Goal: Transaction & Acquisition: Book appointment/travel/reservation

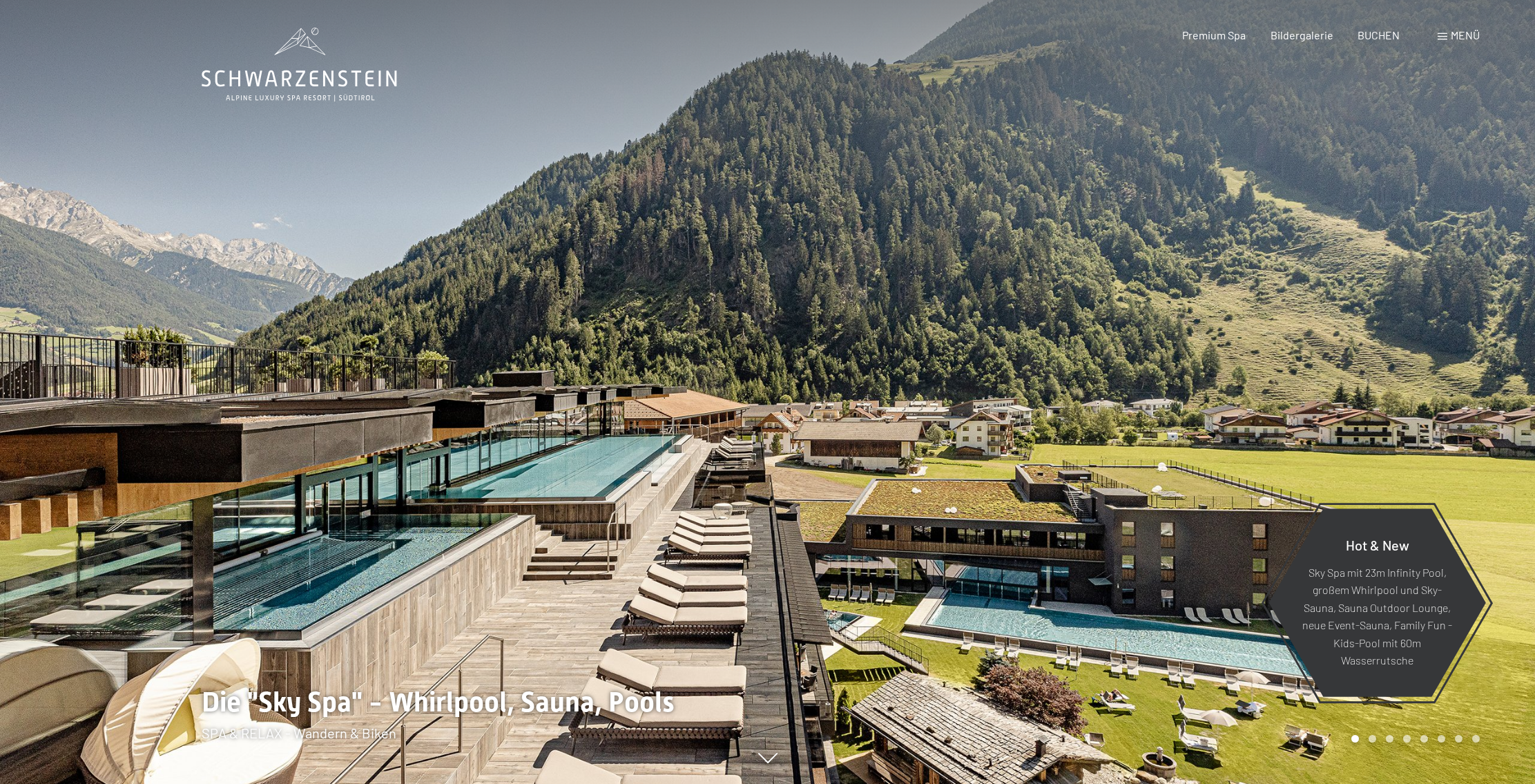
scroll to position [756, 0]
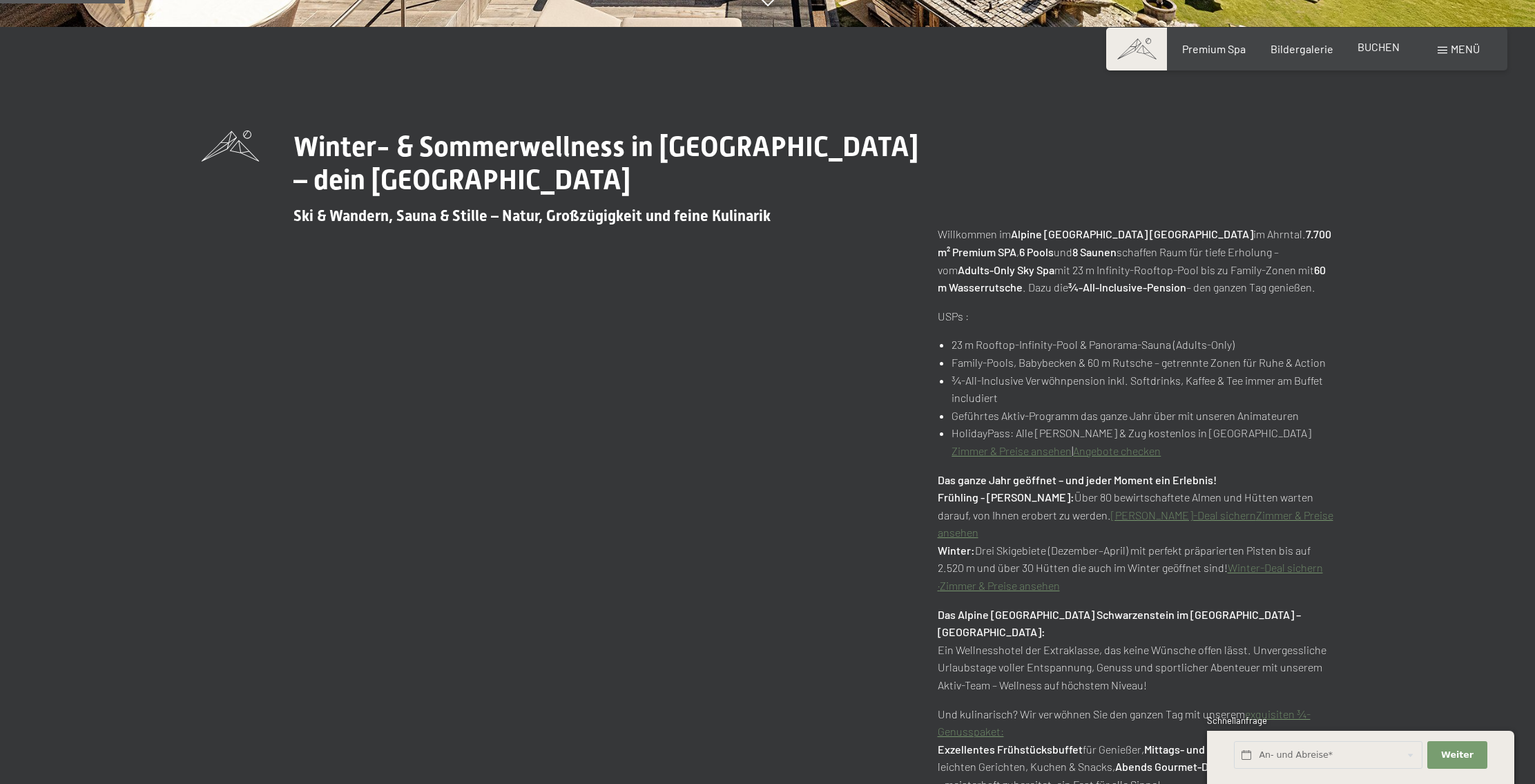
click at [1381, 49] on span "BUCHEN" at bounding box center [1379, 47] width 42 height 13
click at [1376, 48] on span "BUCHEN" at bounding box center [1379, 47] width 42 height 13
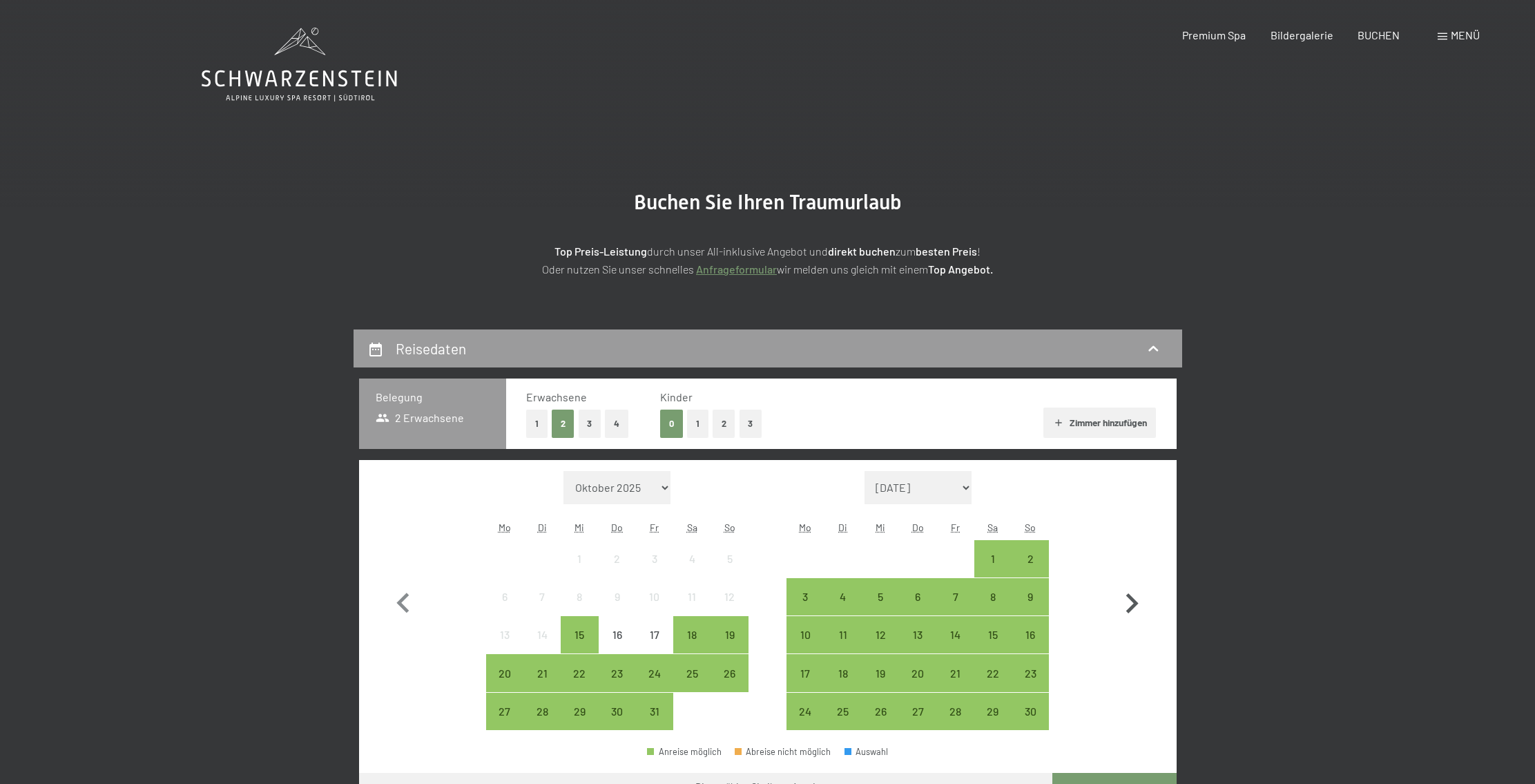
click at [1138, 597] on icon "button" at bounding box center [1132, 604] width 40 height 40
select select "[DATE]"
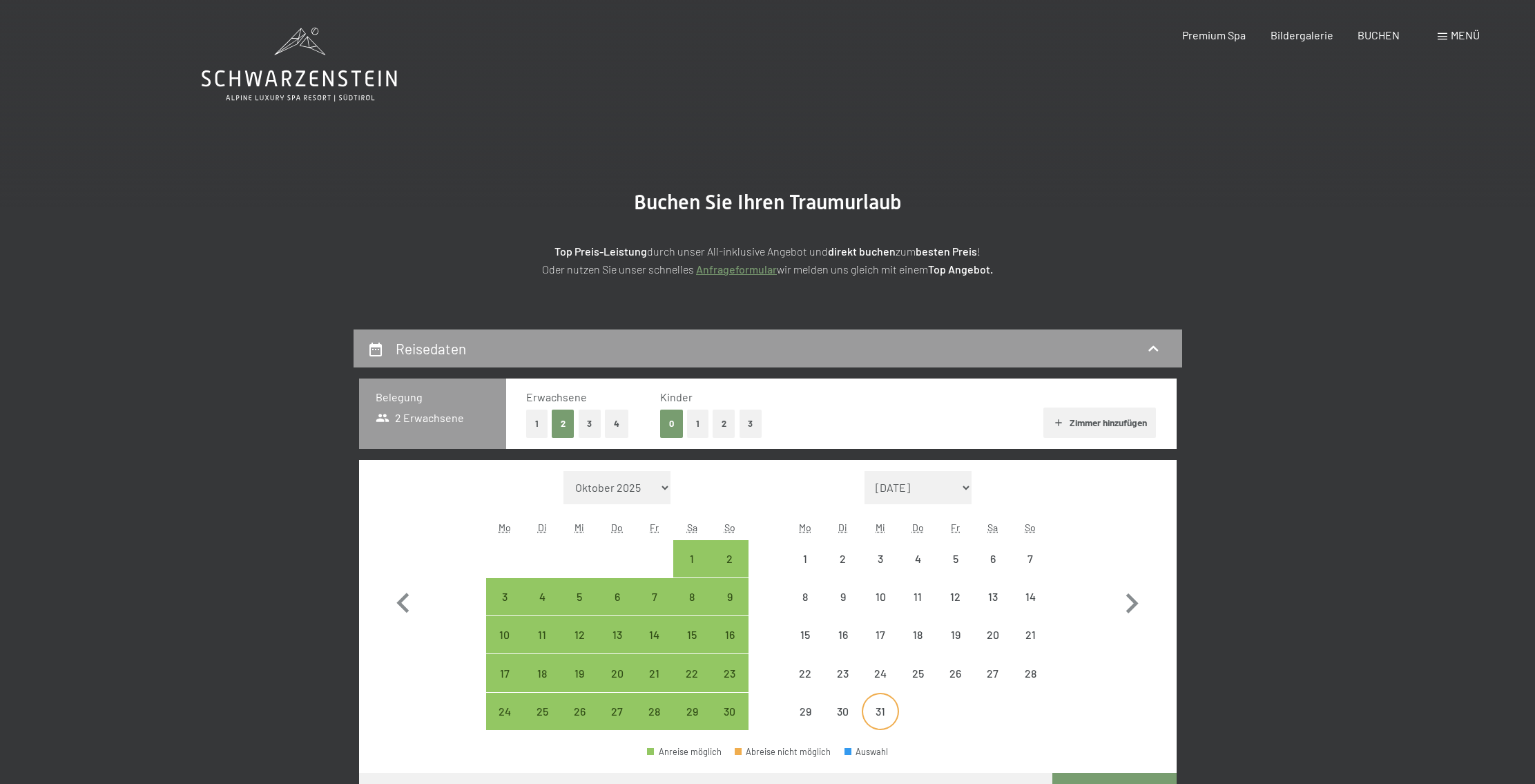
select select "[DATE]"
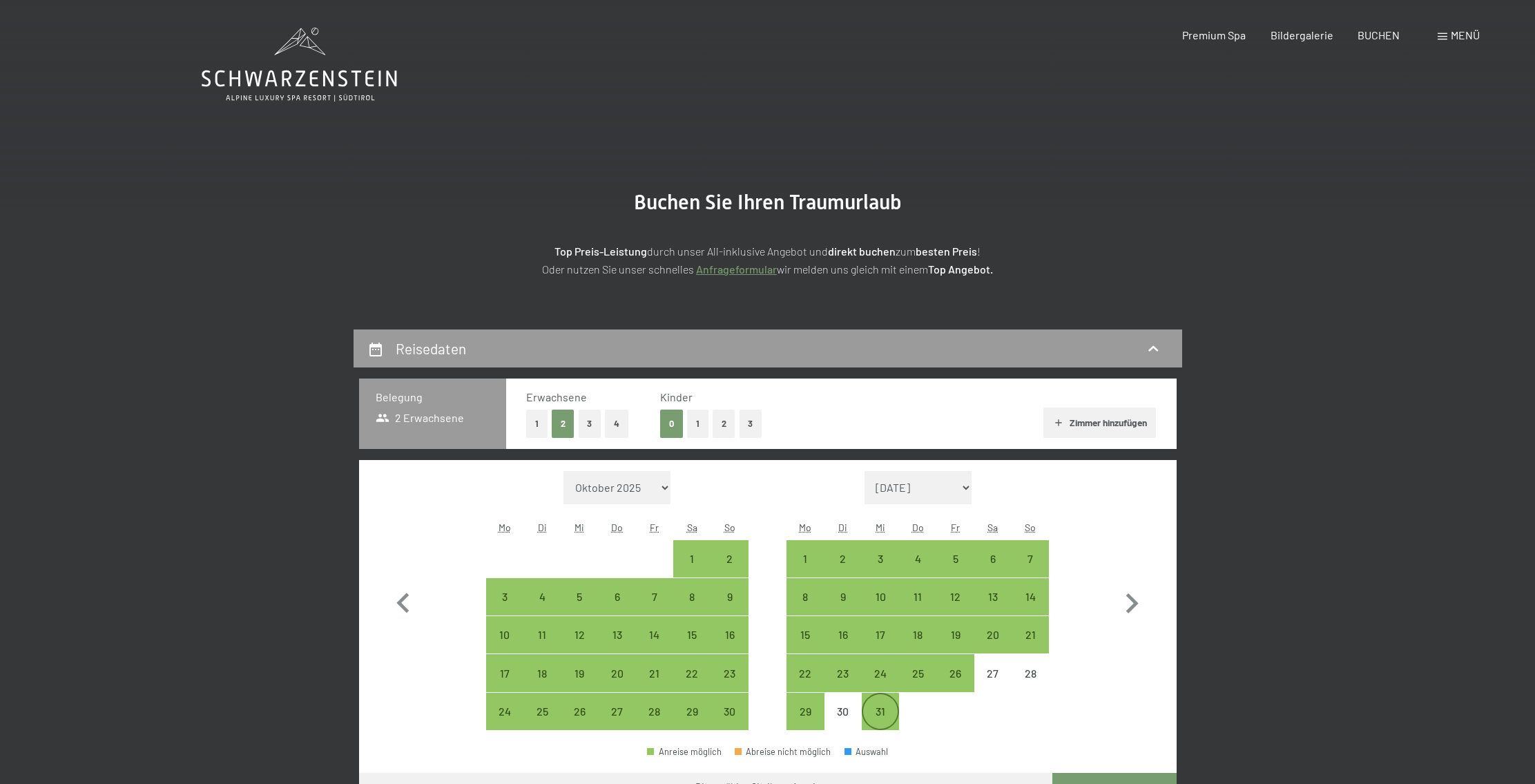
click at [876, 712] on div "31" at bounding box center [881, 723] width 35 height 35
select select "[DATE]"
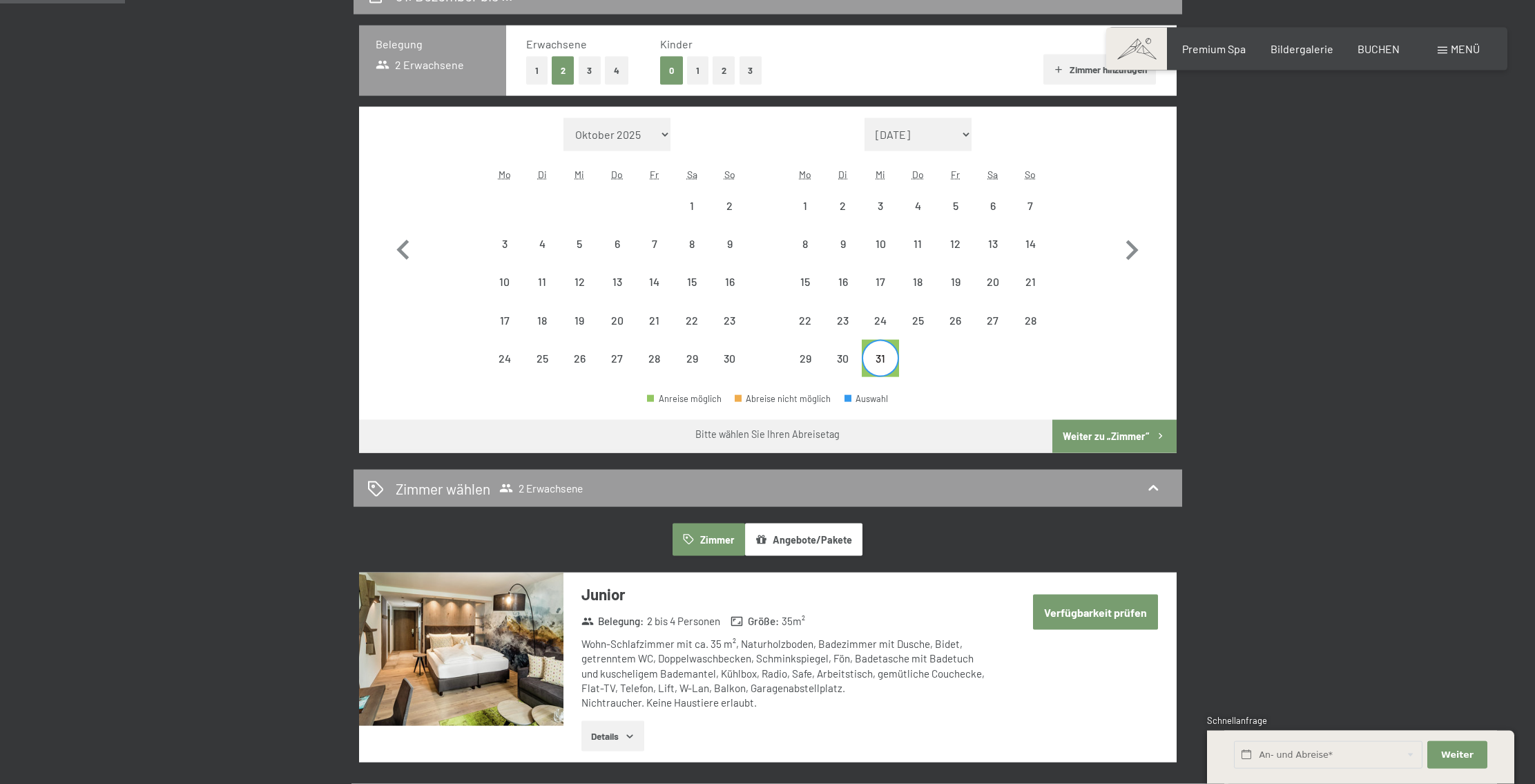
scroll to position [348, 0]
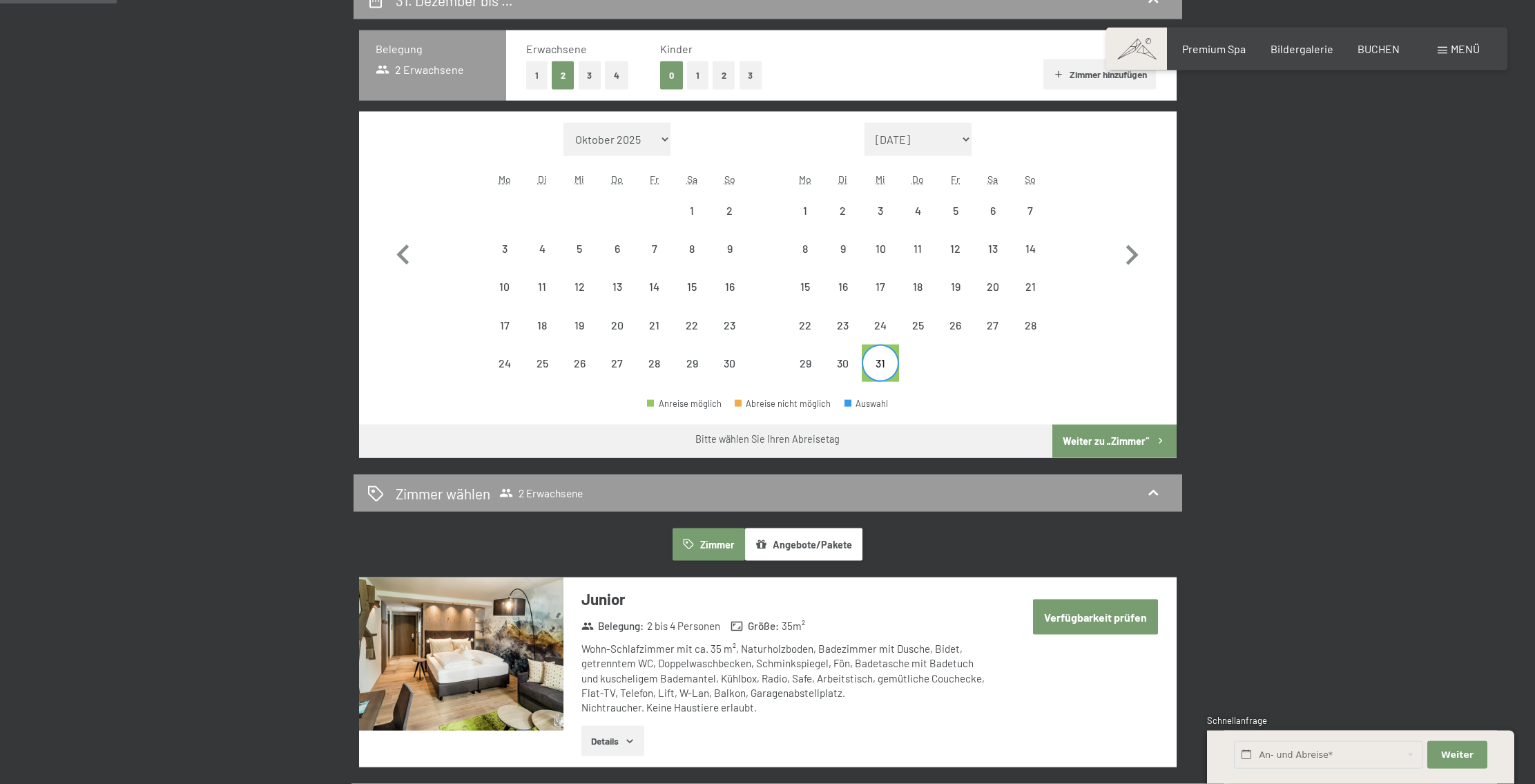
click at [875, 364] on div "31" at bounding box center [881, 375] width 35 height 35
select select "[DATE]"
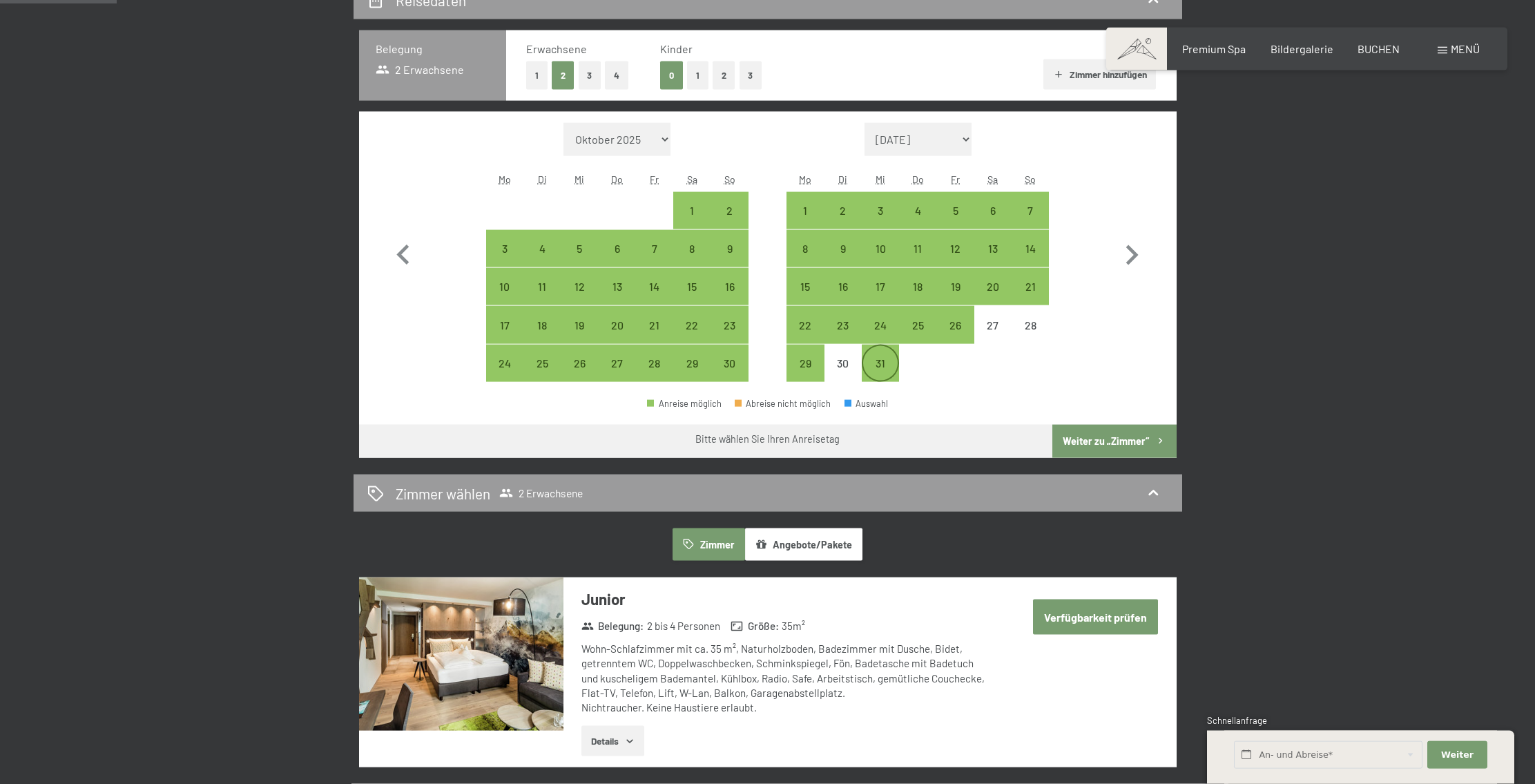
click at [883, 370] on div "31" at bounding box center [881, 375] width 35 height 35
select select "[DATE]"
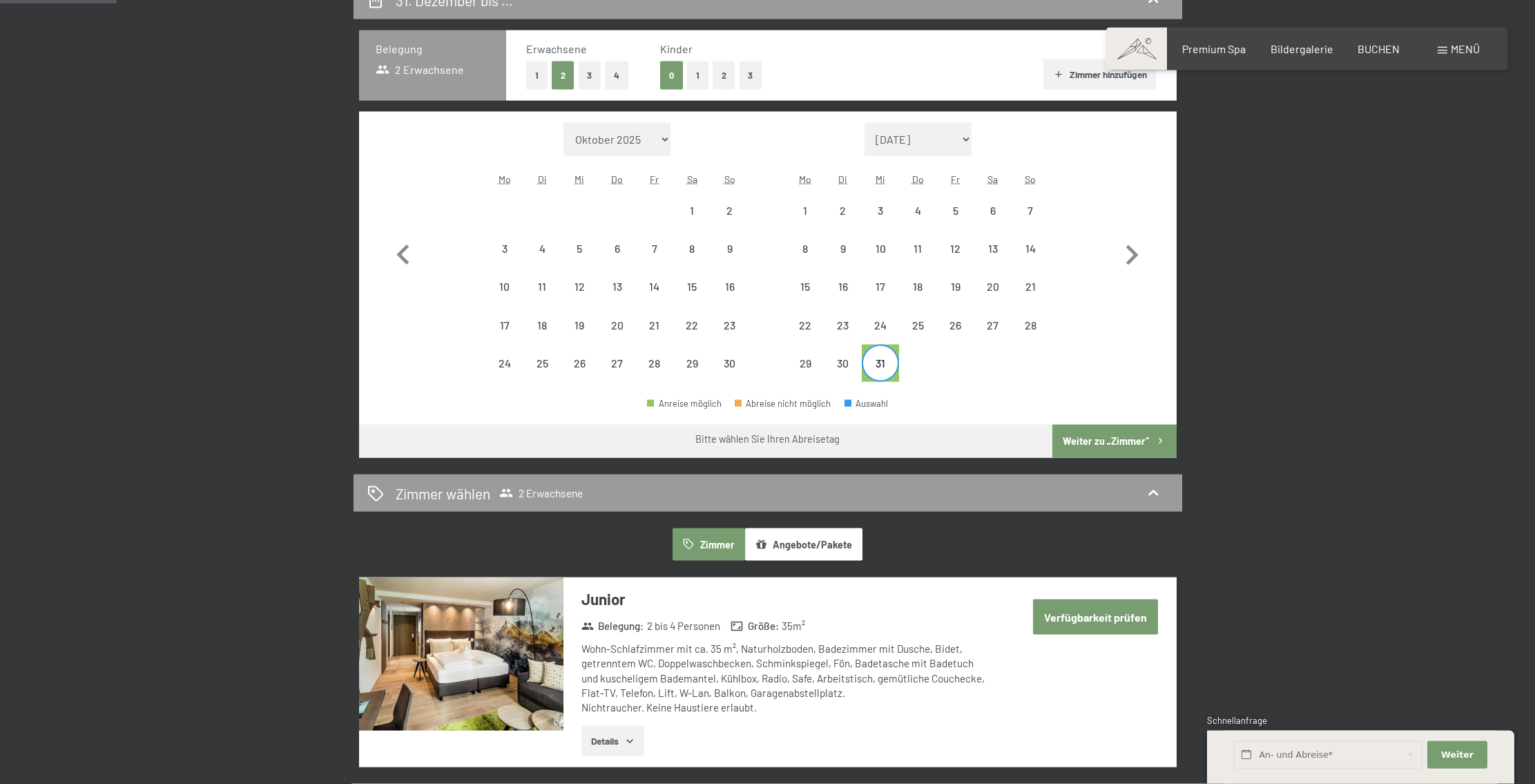
click at [786, 439] on div "Bitte wählen Sie Ihren Abreisetag" at bounding box center [768, 439] width 144 height 14
click at [819, 437] on div "Bitte wählen Sie Ihren Abreisetag" at bounding box center [768, 439] width 144 height 14
click at [1159, 437] on icon "button" at bounding box center [1160, 441] width 12 height 12
select select "[DATE]"
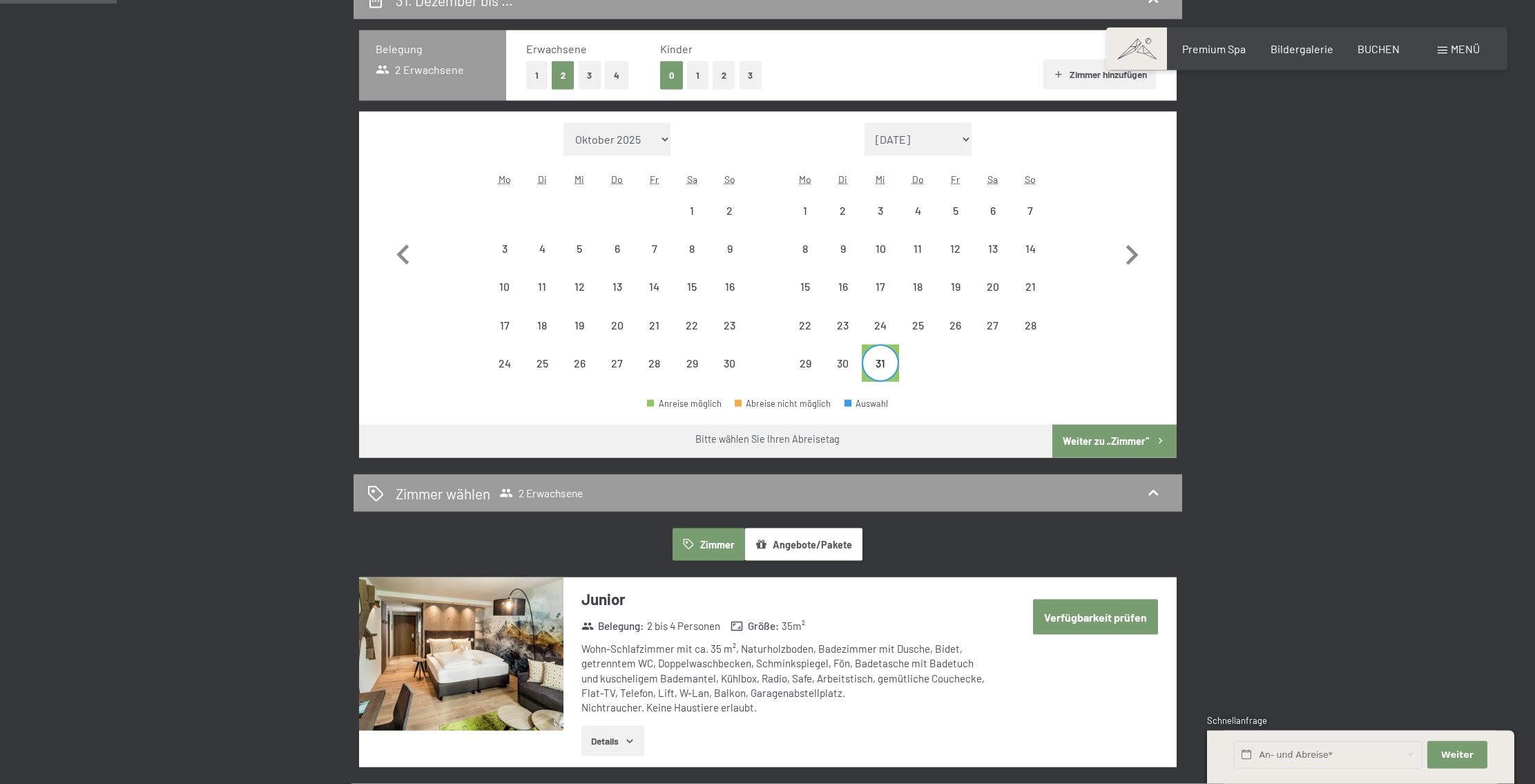
select select "[DATE]"
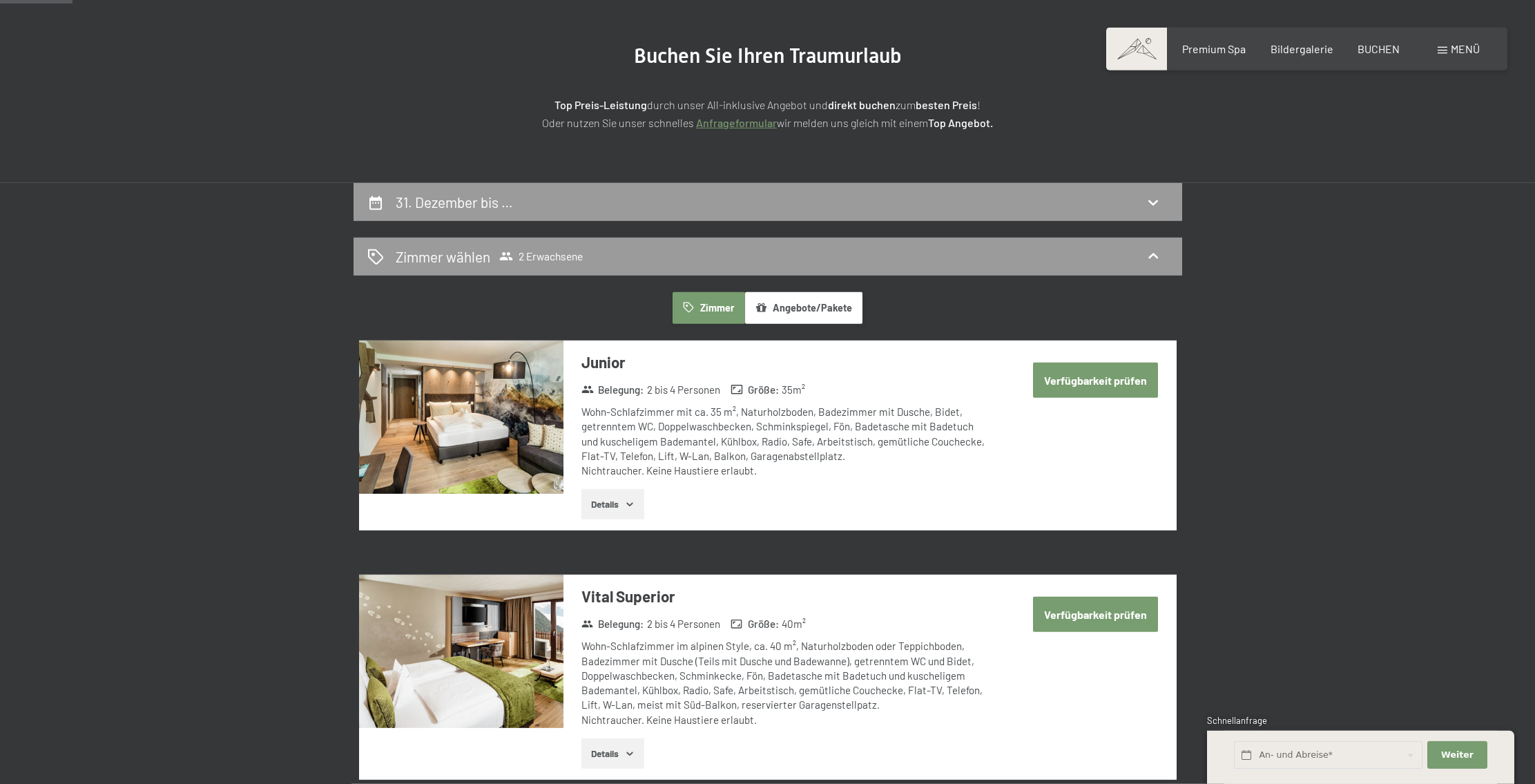
scroll to position [143, 0]
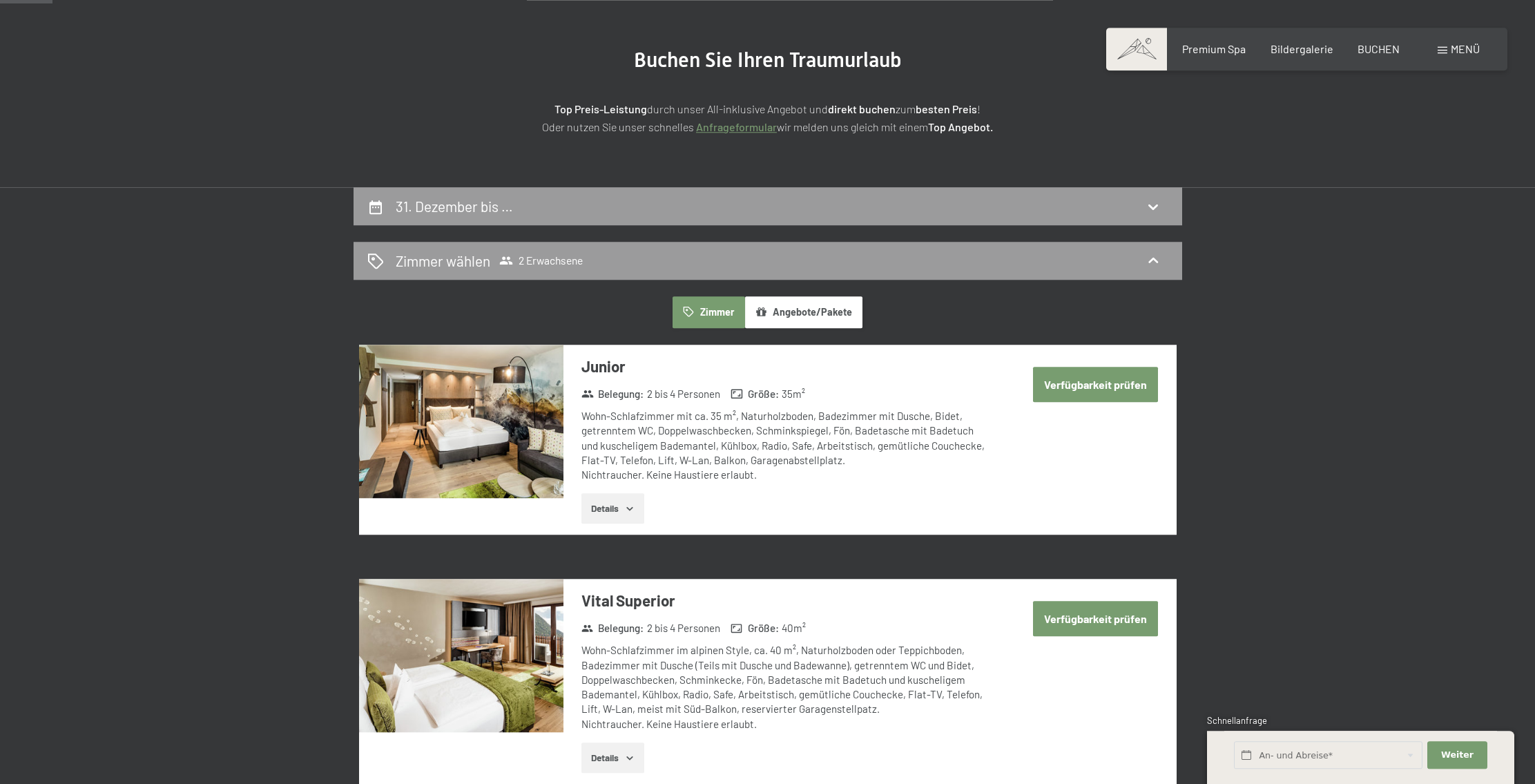
click at [1108, 385] on button "Verfügbarkeit prüfen" at bounding box center [1096, 384] width 125 height 35
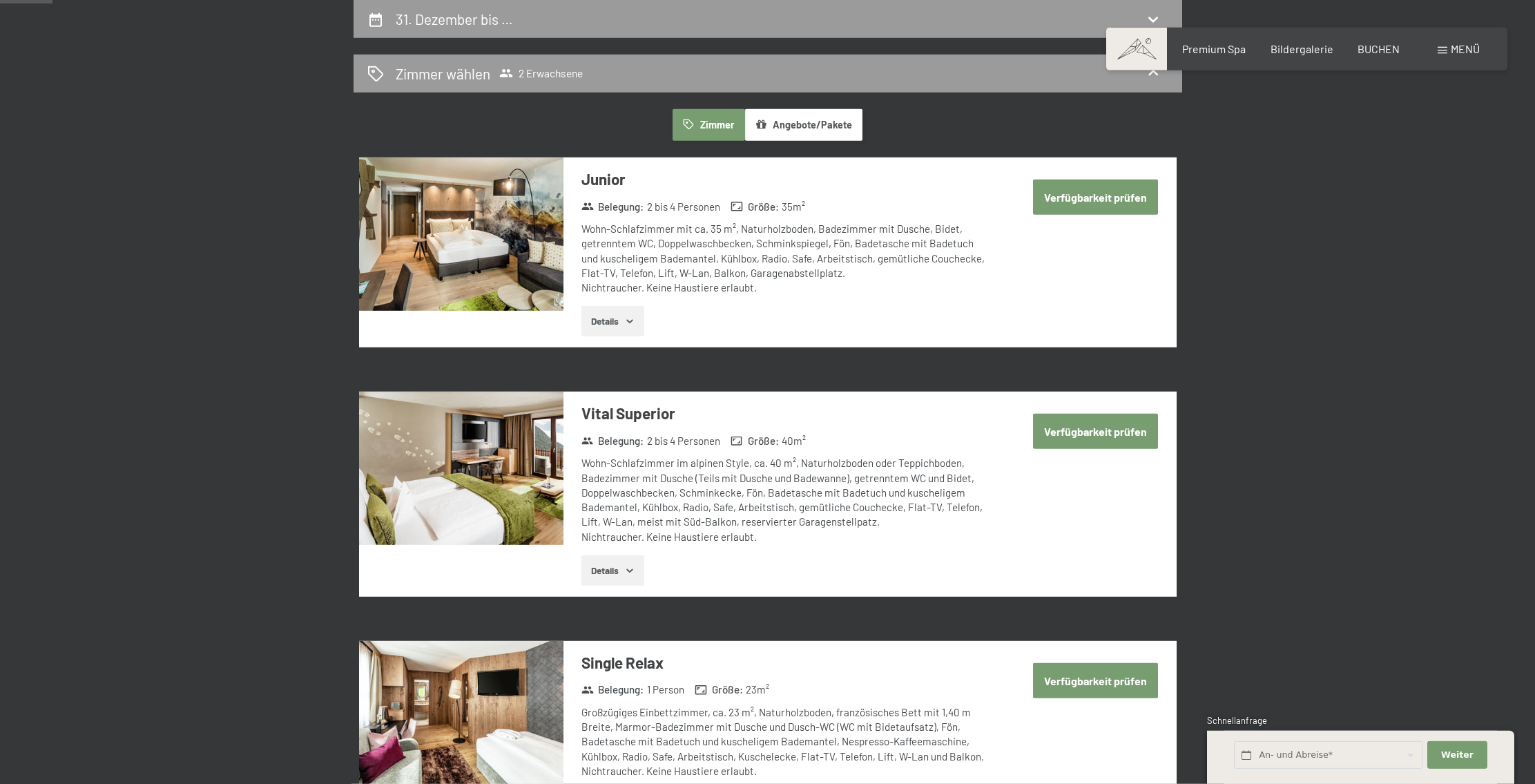
select select "[DATE]"
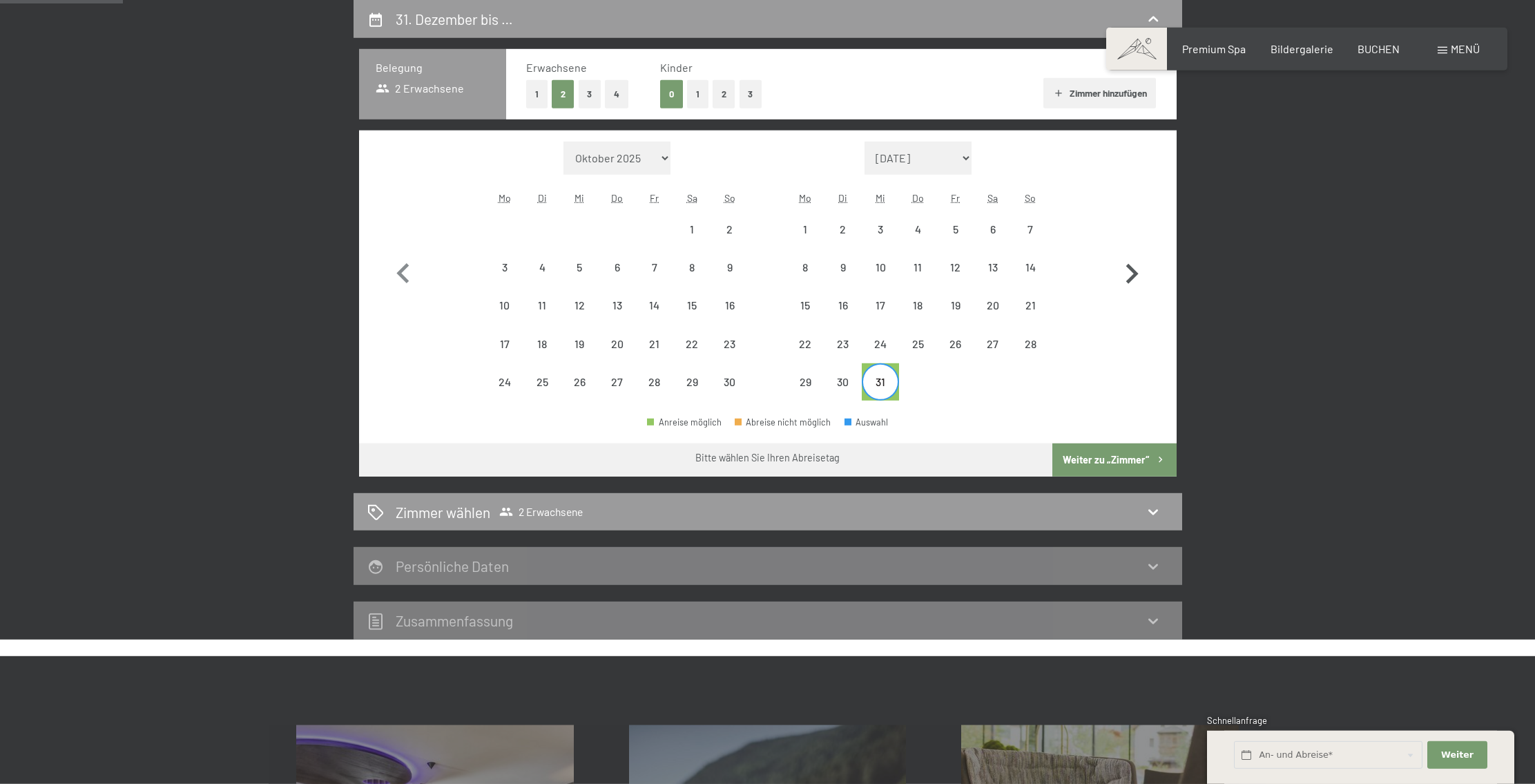
click at [1136, 273] on icon "button" at bounding box center [1133, 274] width 13 height 20
select select "[DATE]"
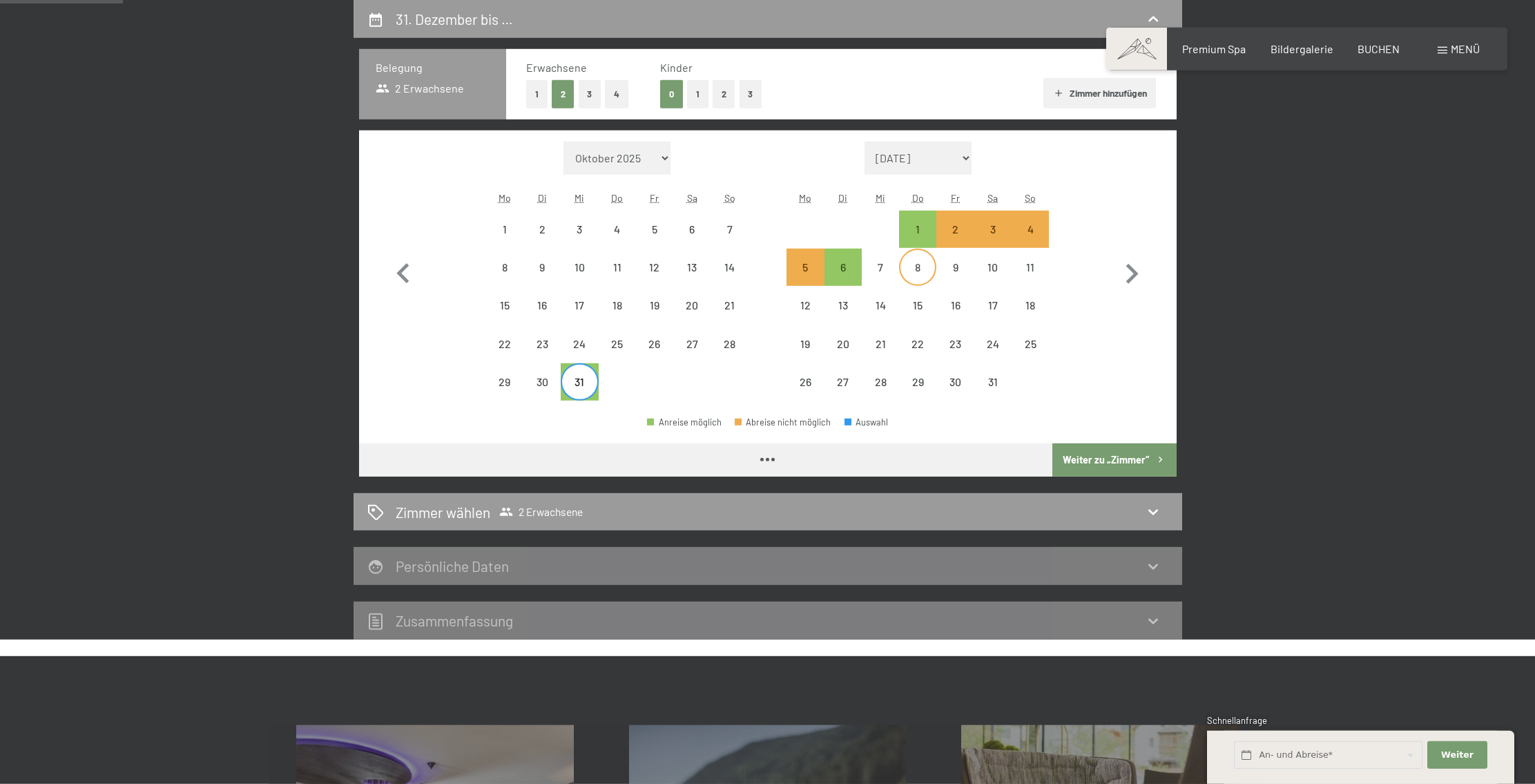
select select "[DATE]"
click at [798, 271] on div "5" at bounding box center [805, 279] width 35 height 35
select select "[DATE]"
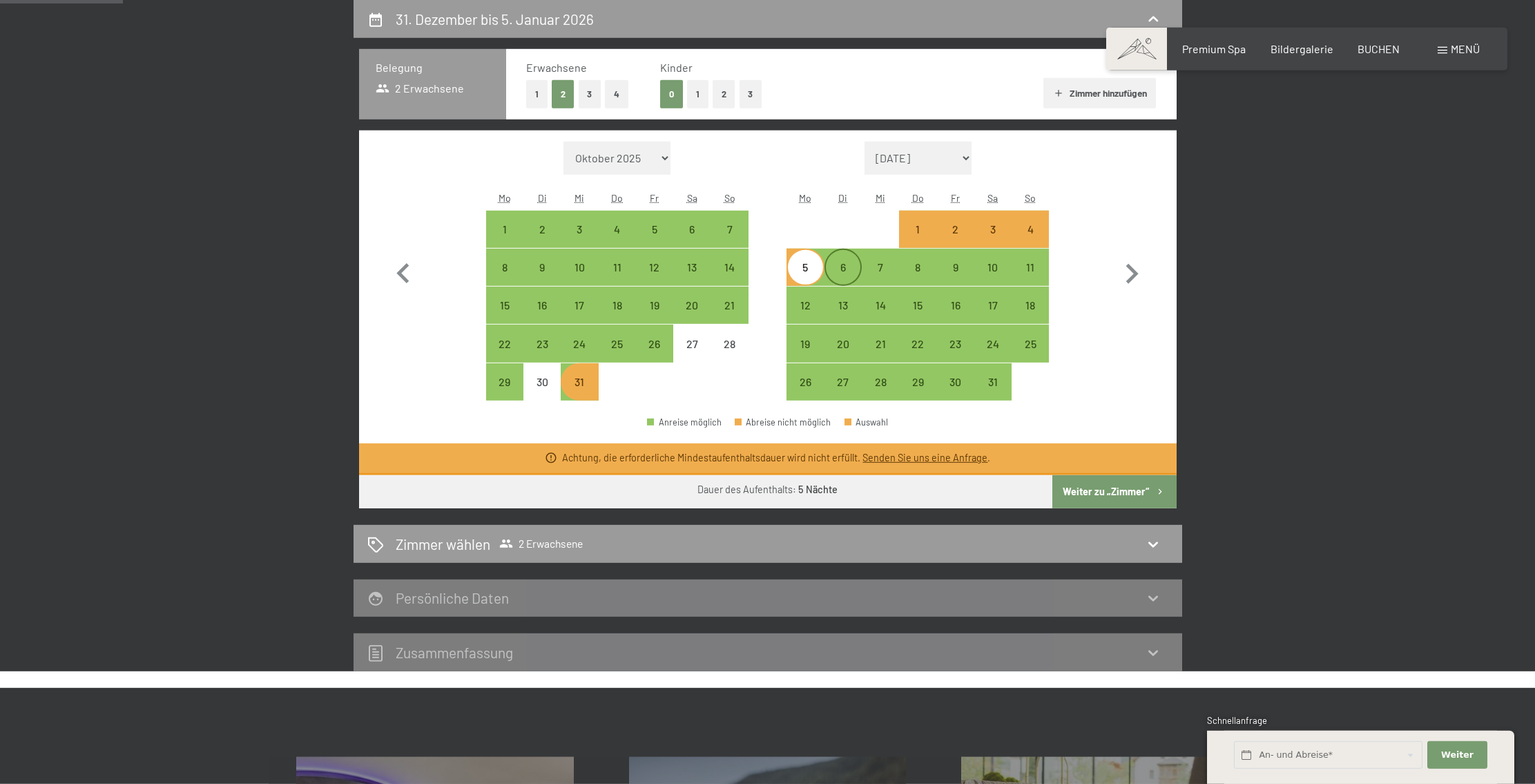
click at [839, 273] on div "6" at bounding box center [843, 279] width 35 height 35
select select "[DATE]"
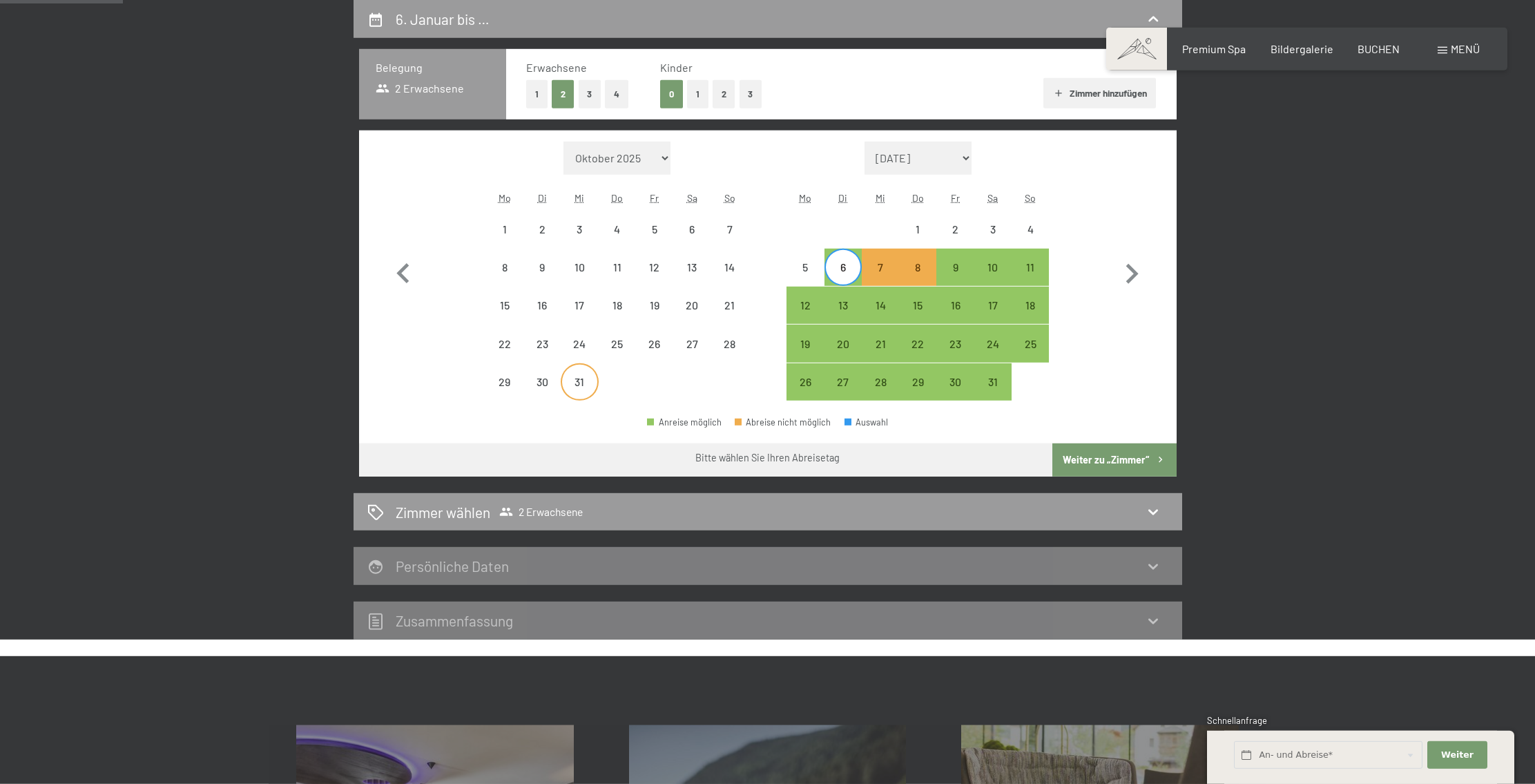
click at [580, 383] on div "31" at bounding box center [580, 394] width 35 height 35
select select "[DATE]"
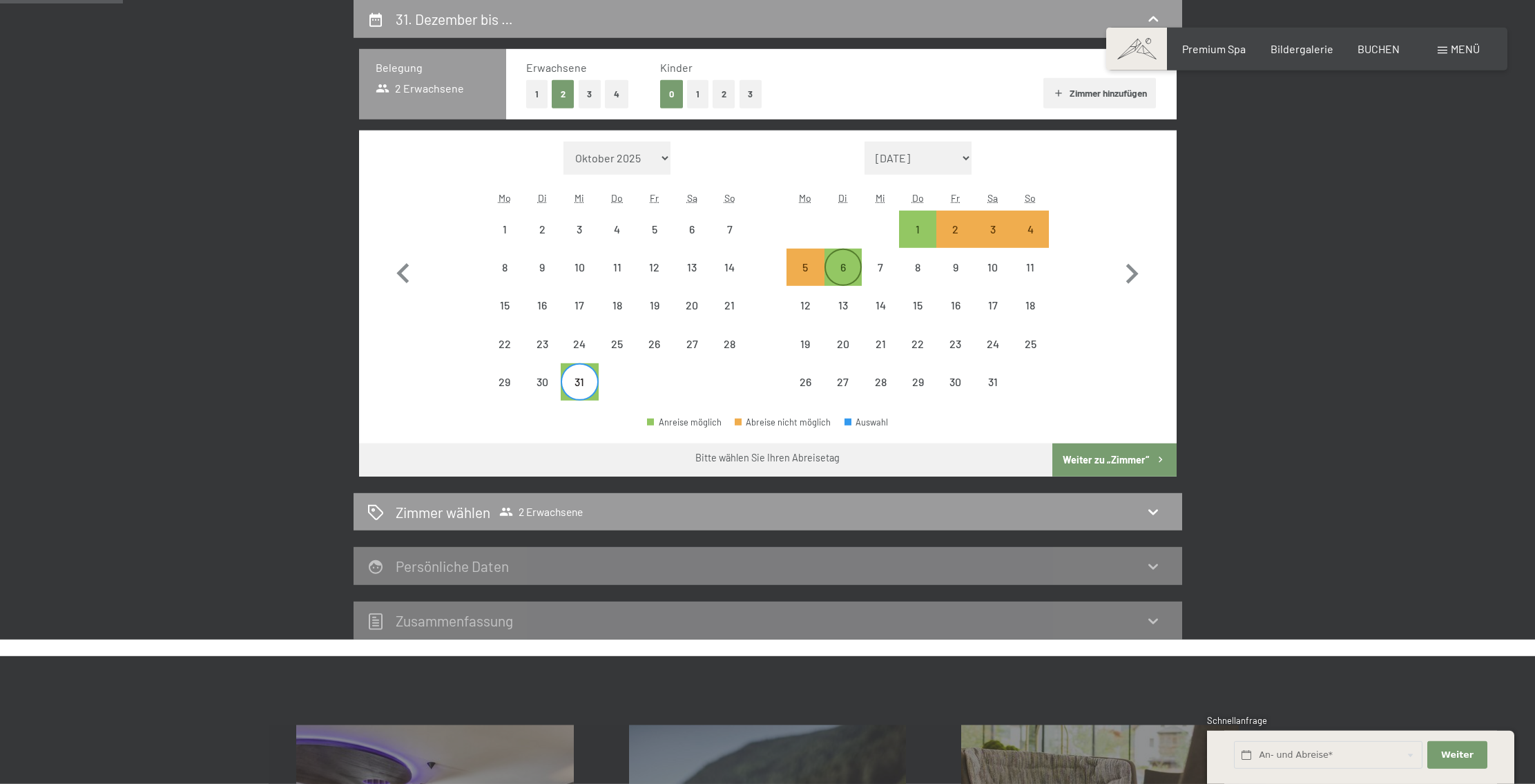
click at [842, 275] on div "6" at bounding box center [843, 279] width 35 height 35
select select "[DATE]"
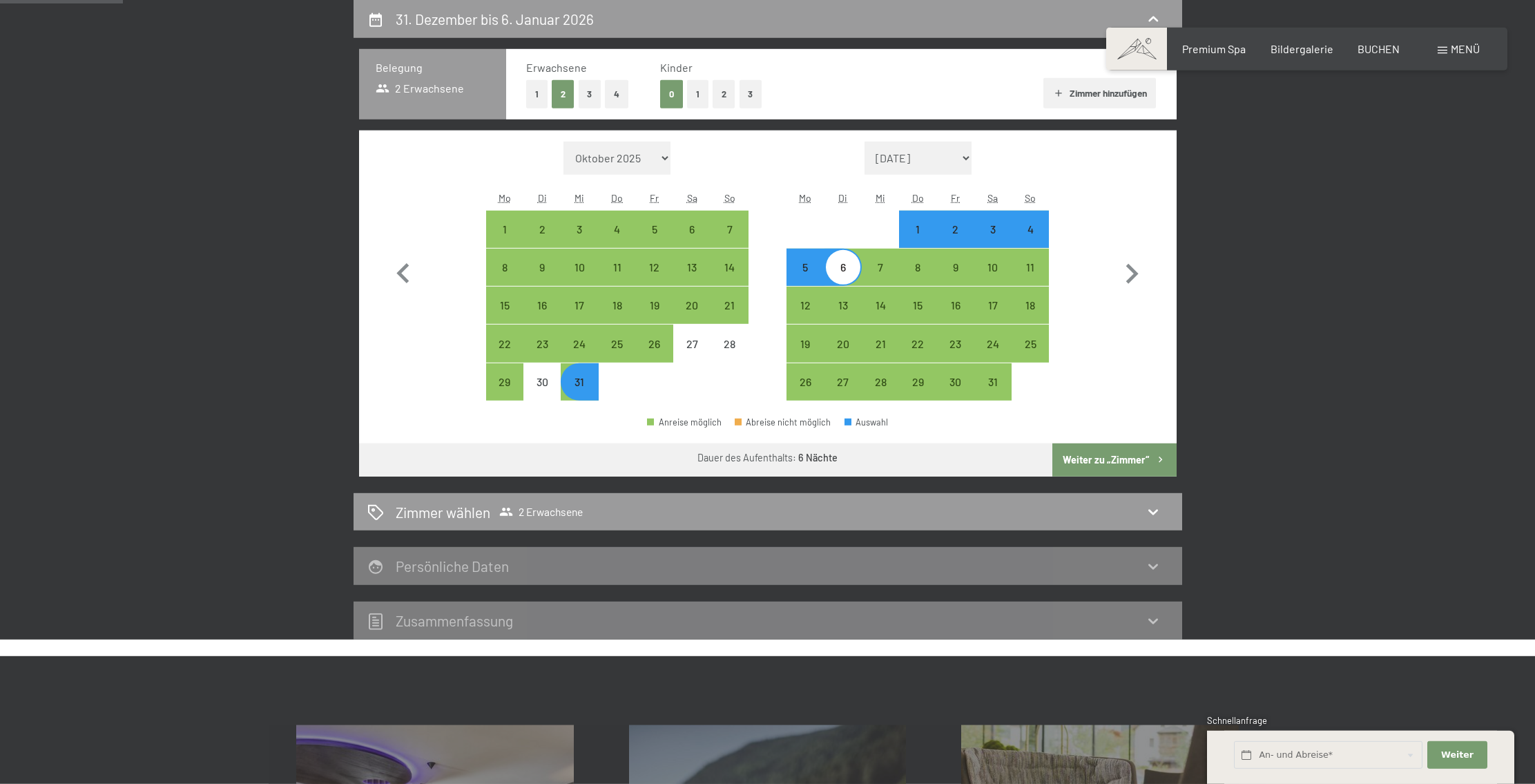
click at [574, 382] on div "31" at bounding box center [580, 394] width 35 height 35
select select "[DATE]"
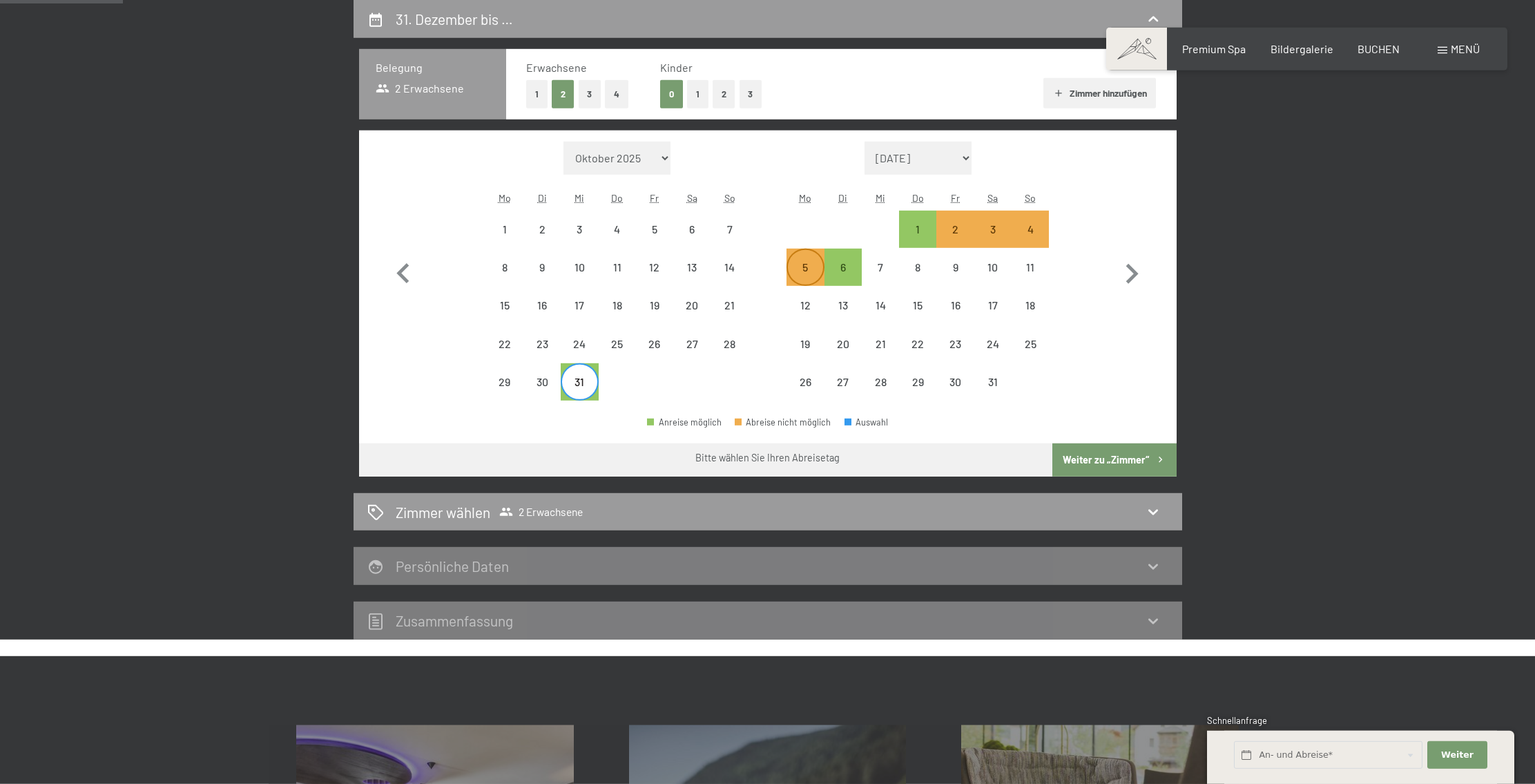
click at [799, 267] on div "5" at bounding box center [805, 279] width 35 height 35
select select "[DATE]"
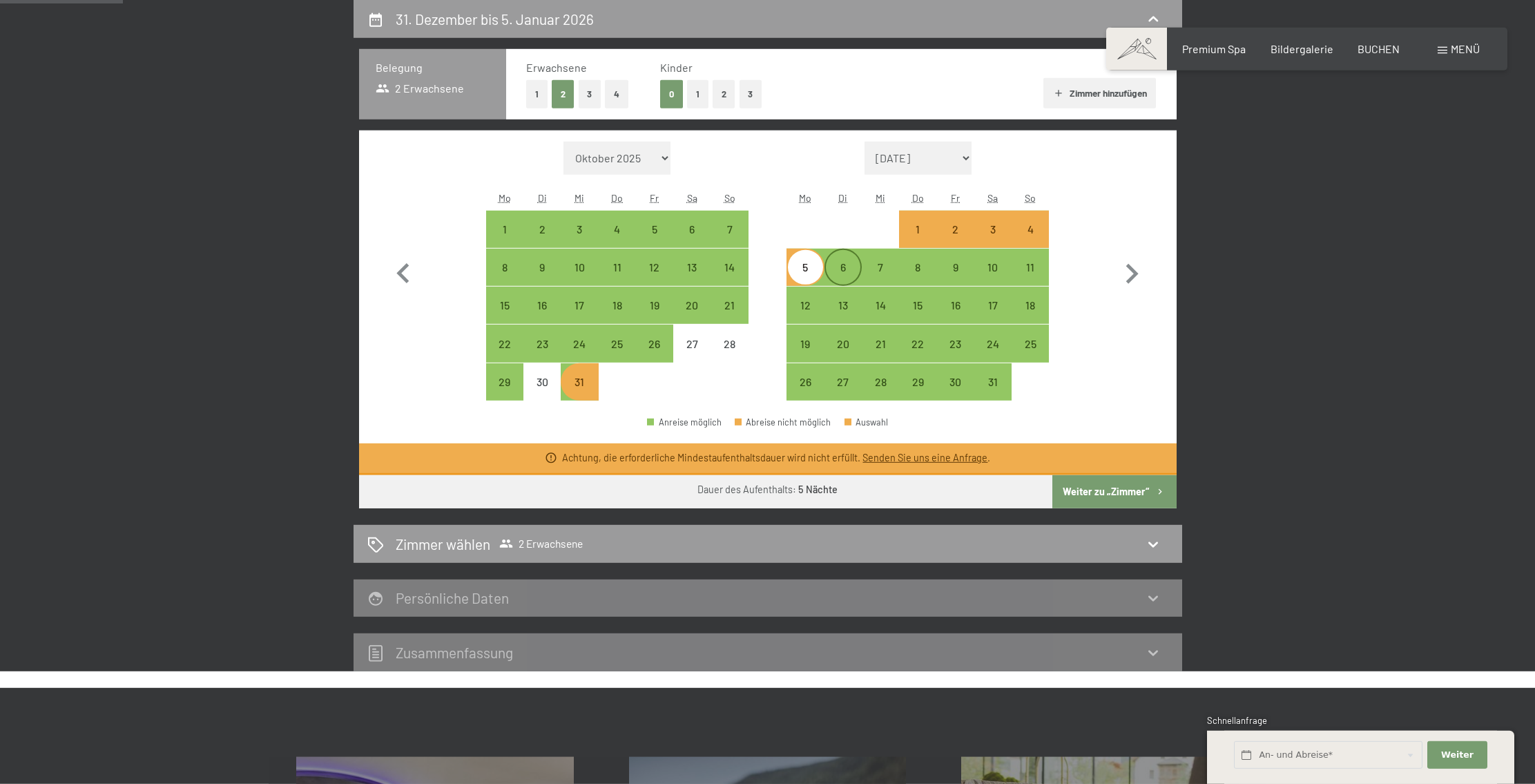
click at [835, 273] on div "6" at bounding box center [843, 279] width 35 height 35
select select "[DATE]"
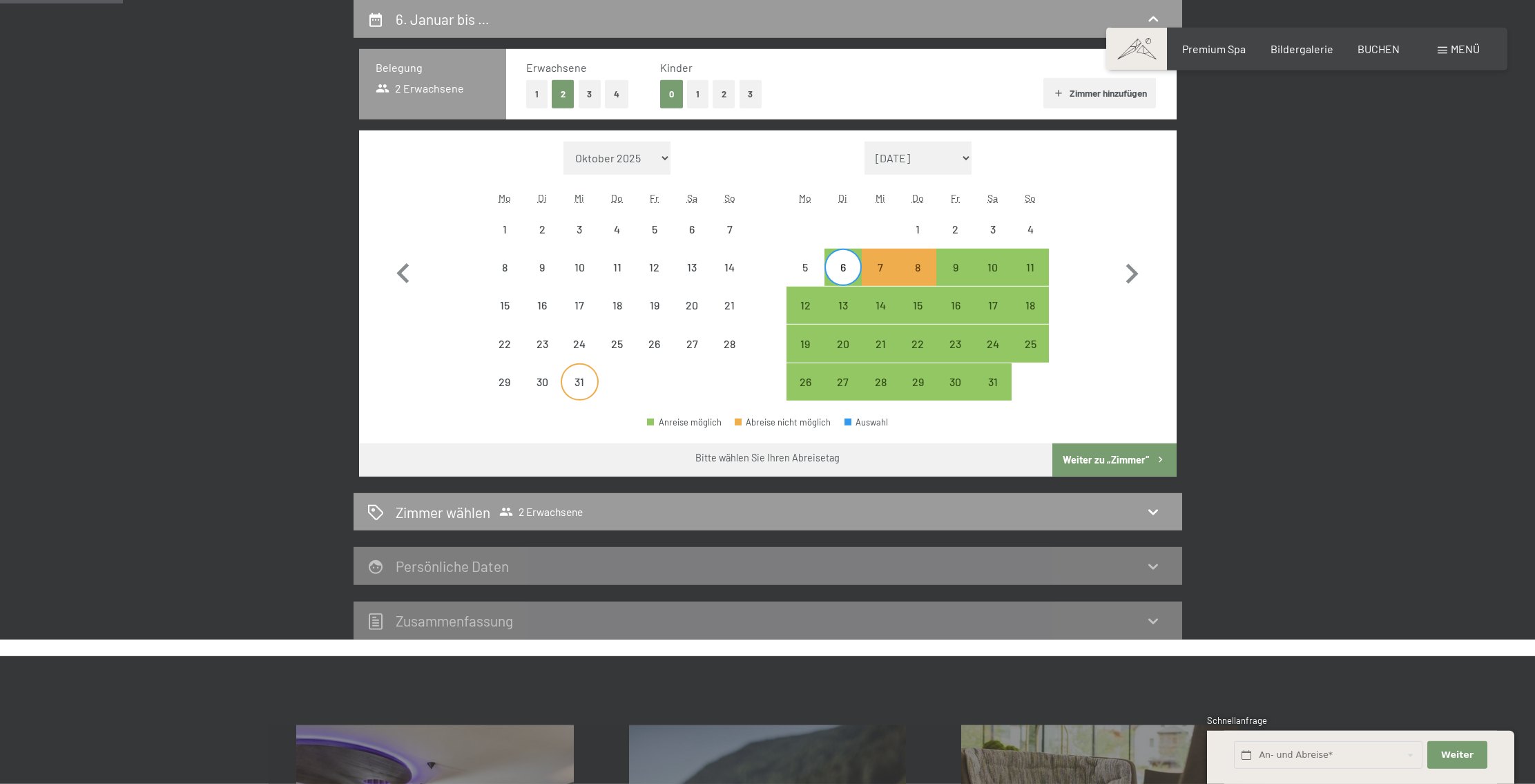
click at [568, 386] on div "31" at bounding box center [580, 394] width 35 height 35
select select "[DATE]"
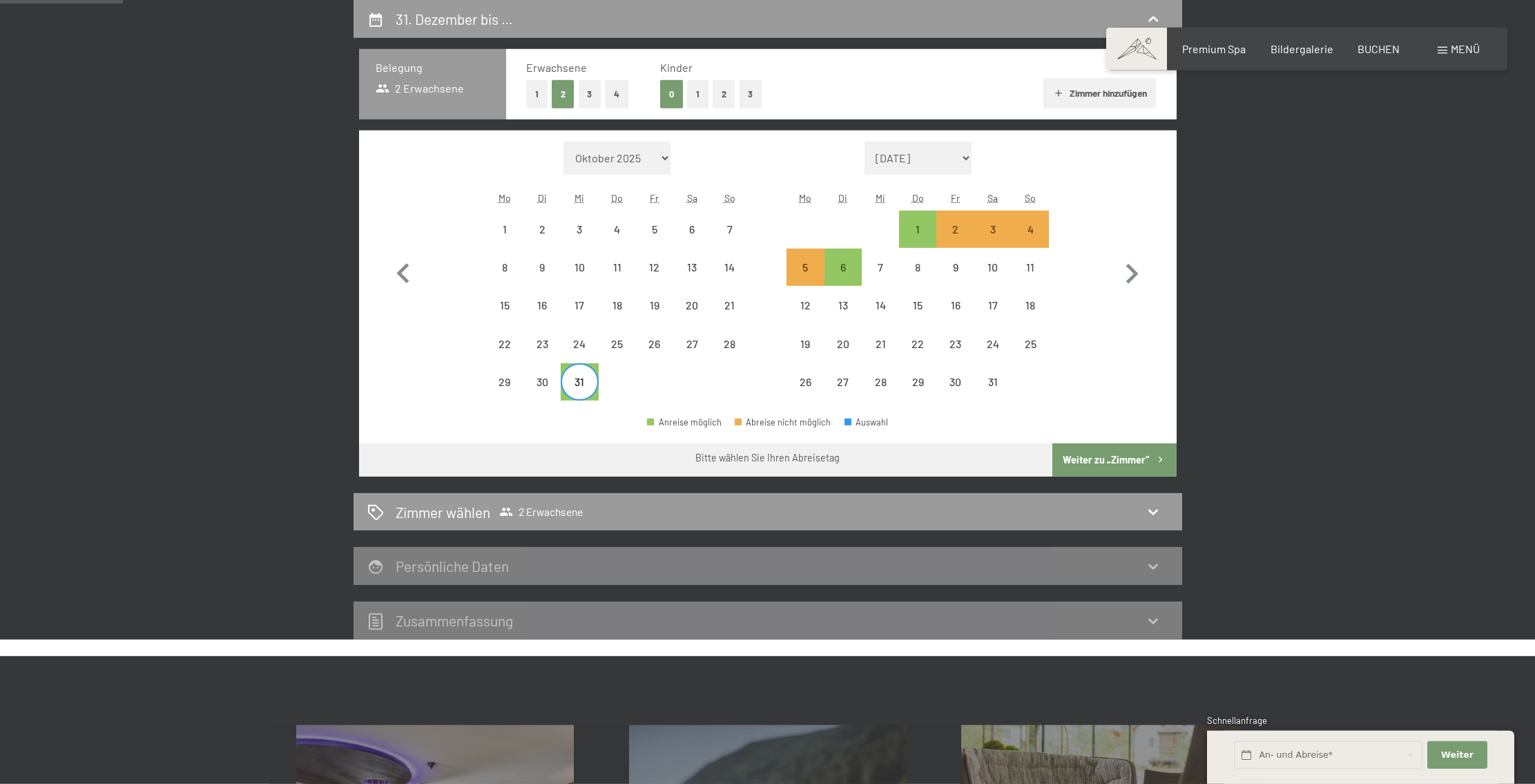
click at [1102, 460] on button "Weiter zu „Zimmer“" at bounding box center [1114, 460] width 123 height 33
select select "[DATE]"
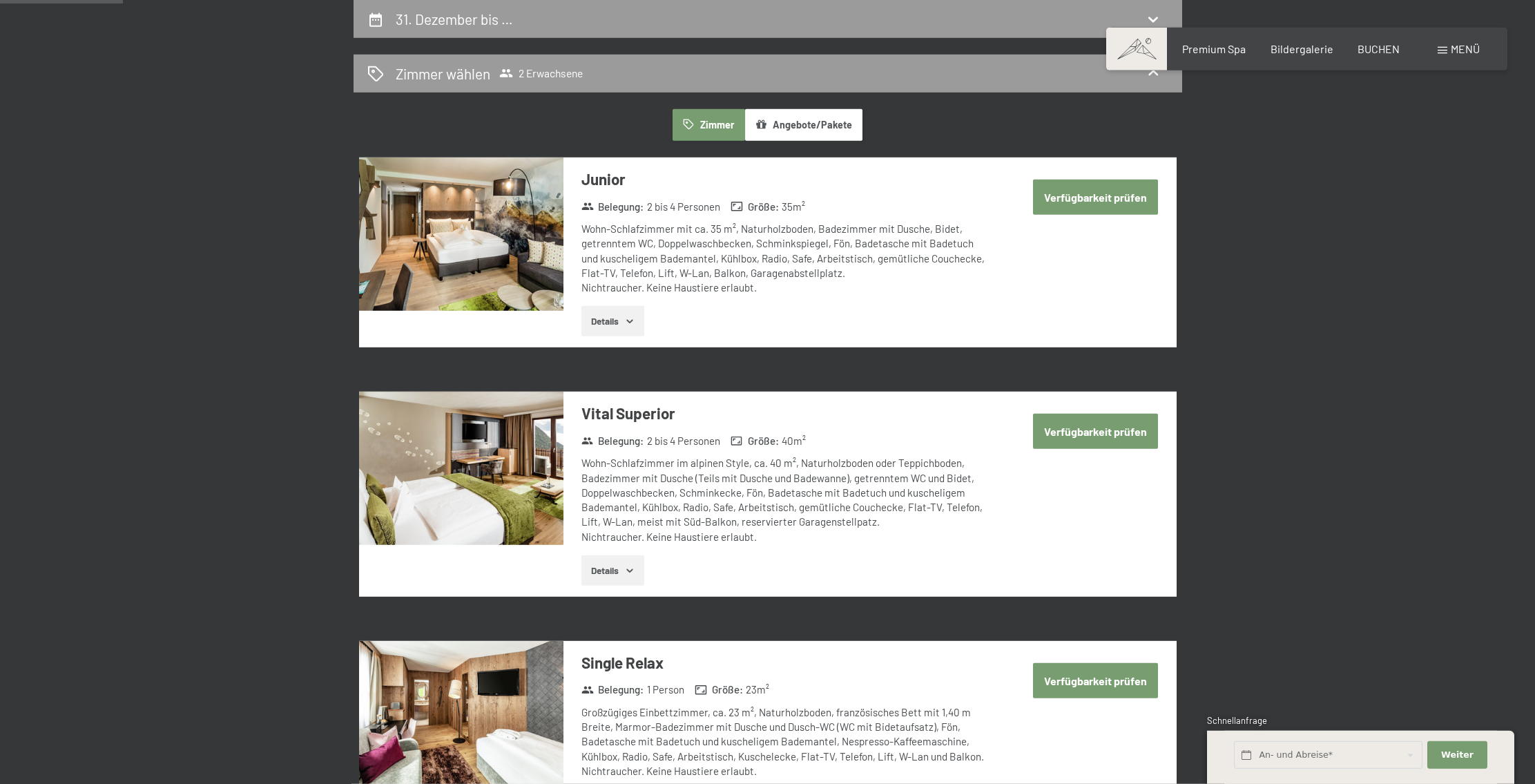
click at [614, 324] on button "Details" at bounding box center [613, 320] width 63 height 30
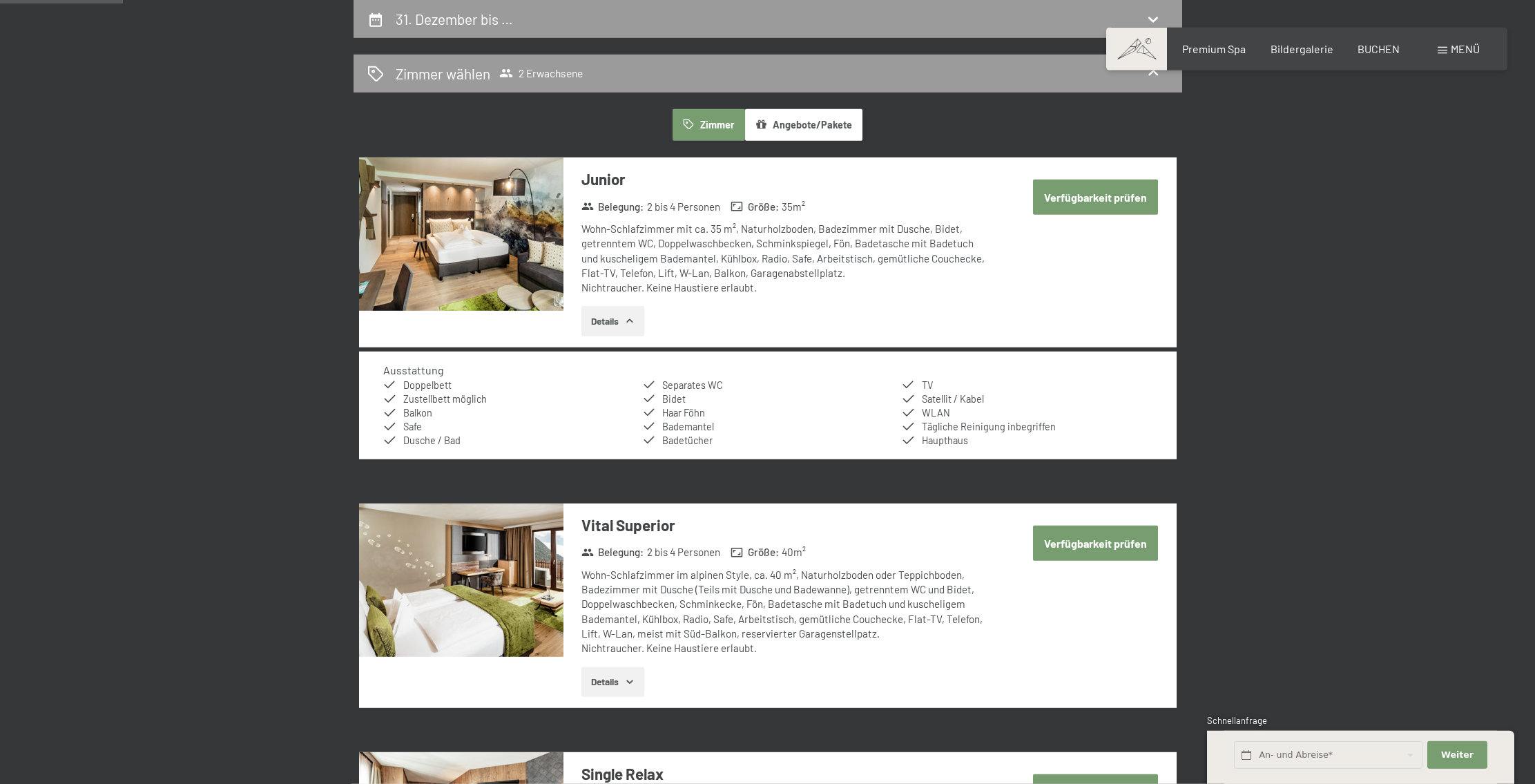
click at [1055, 201] on button "Verfügbarkeit prüfen" at bounding box center [1096, 197] width 125 height 35
select select "[DATE]"
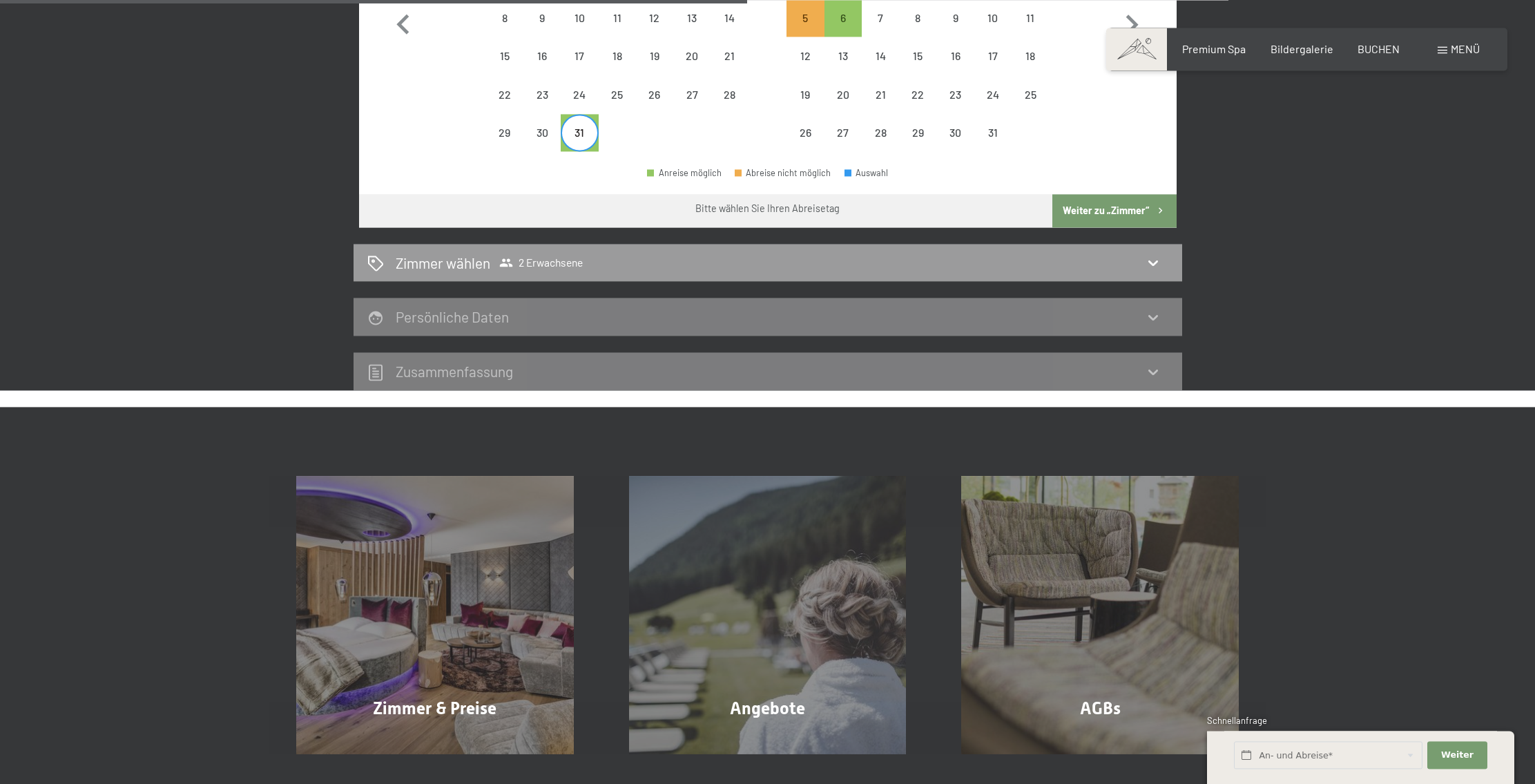
scroll to position [587, 0]
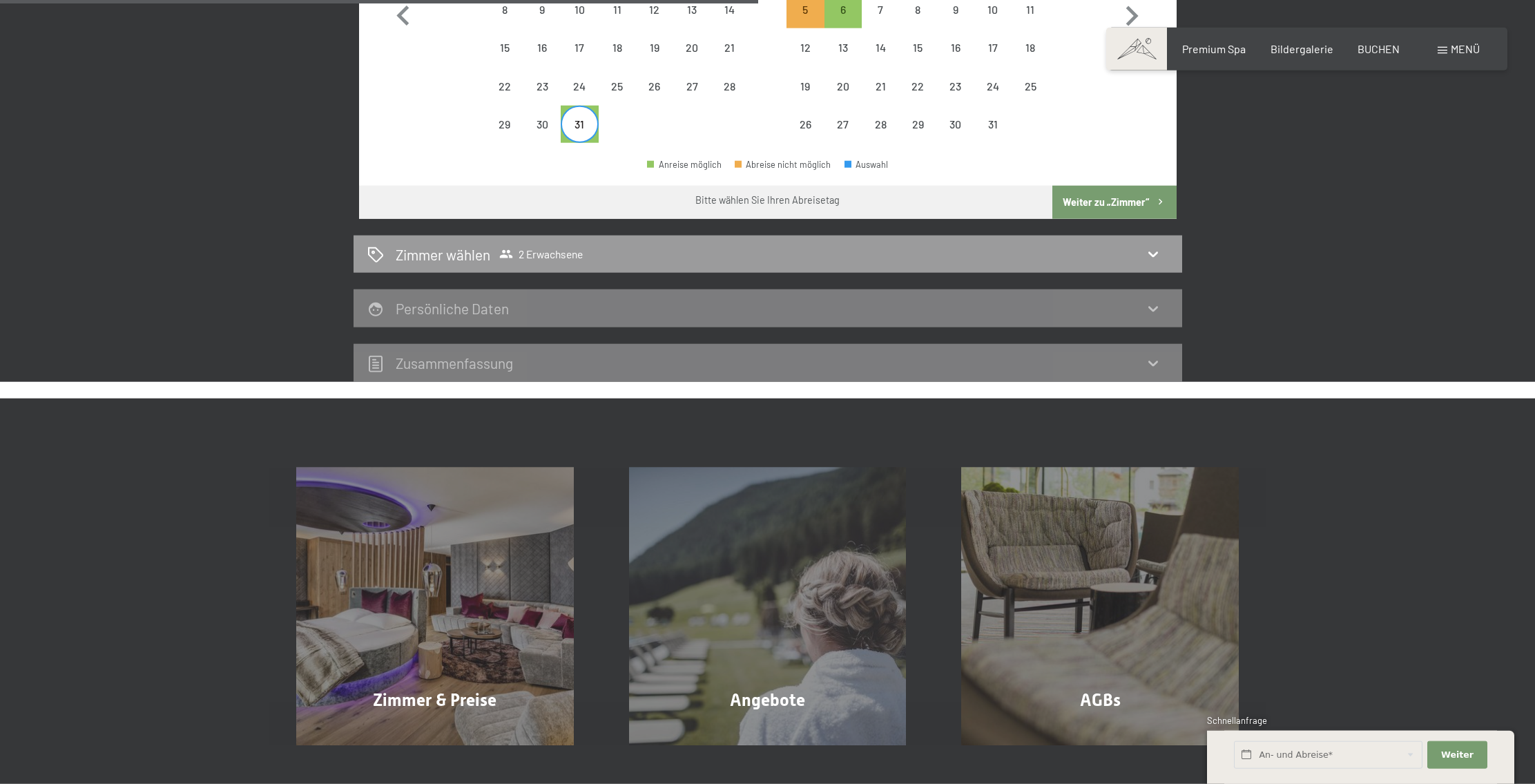
click at [1153, 309] on icon at bounding box center [1153, 308] width 17 height 17
click at [1151, 310] on icon at bounding box center [1153, 309] width 10 height 6
click at [1454, 48] on span "Menü" at bounding box center [1466, 49] width 29 height 13
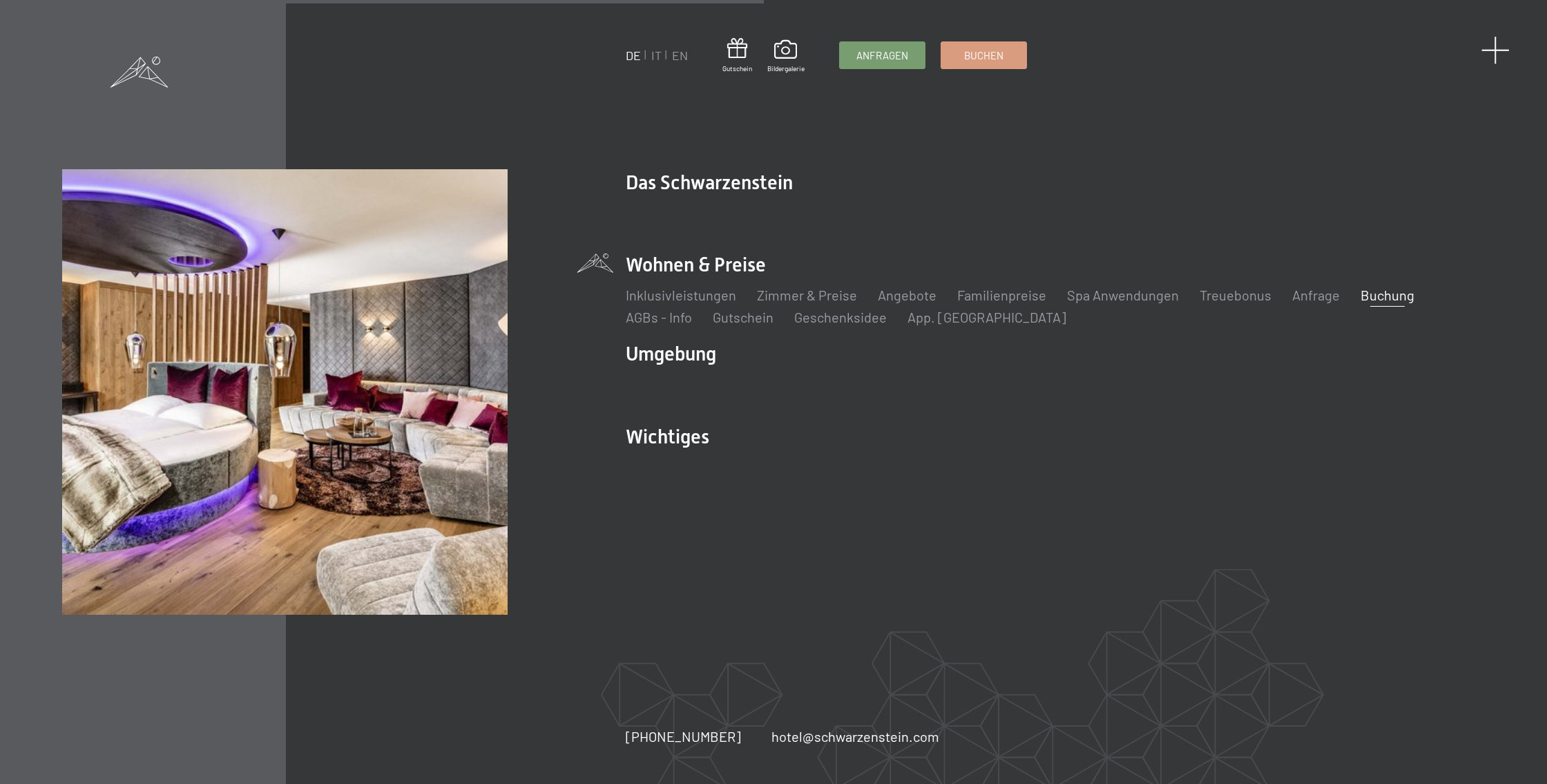
click at [1493, 43] on span at bounding box center [1495, 50] width 29 height 29
